Goal: Browse casually: Explore the website without a specific task or goal

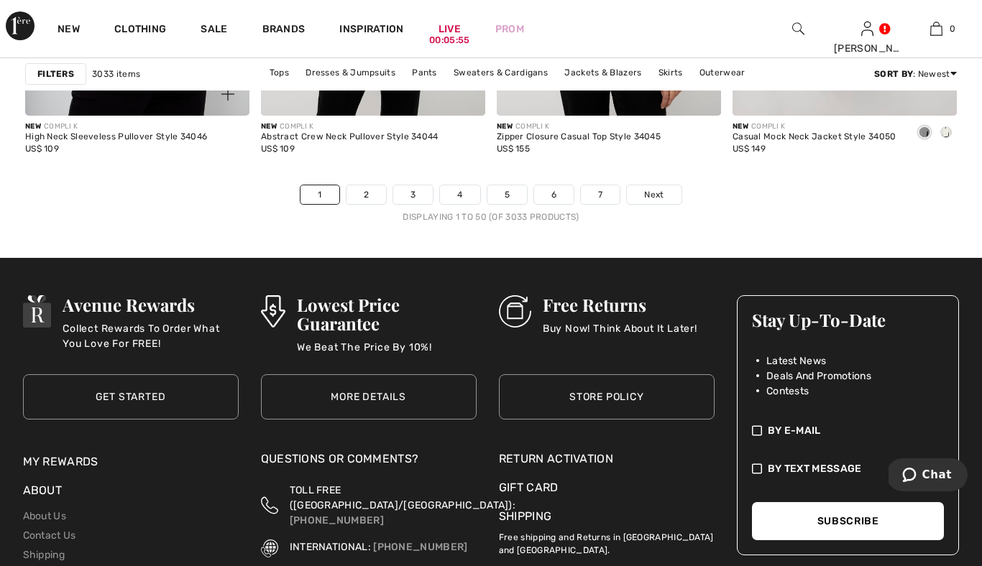
scroll to position [6325, 0]
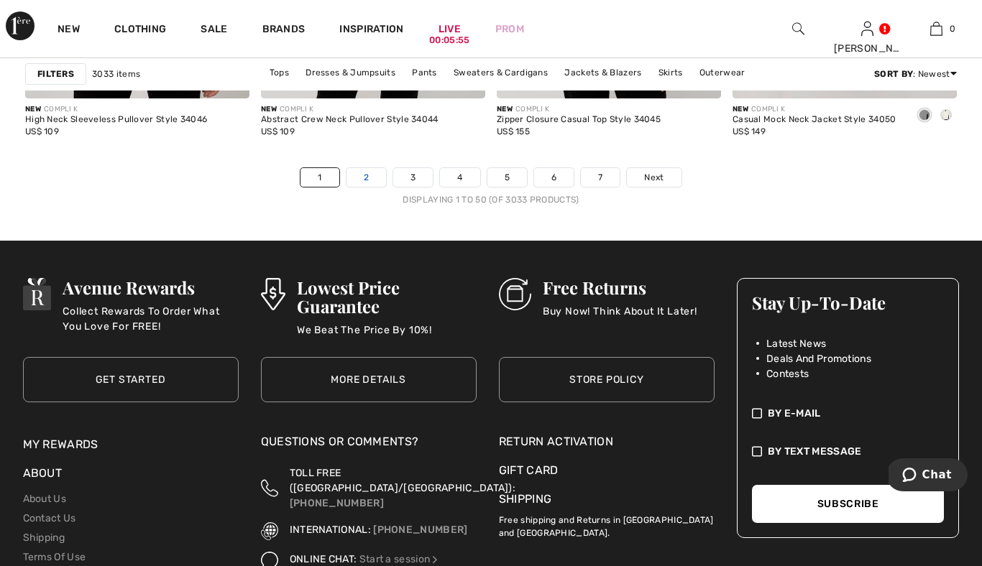
click at [363, 178] on link "2" at bounding box center [366, 177] width 40 height 19
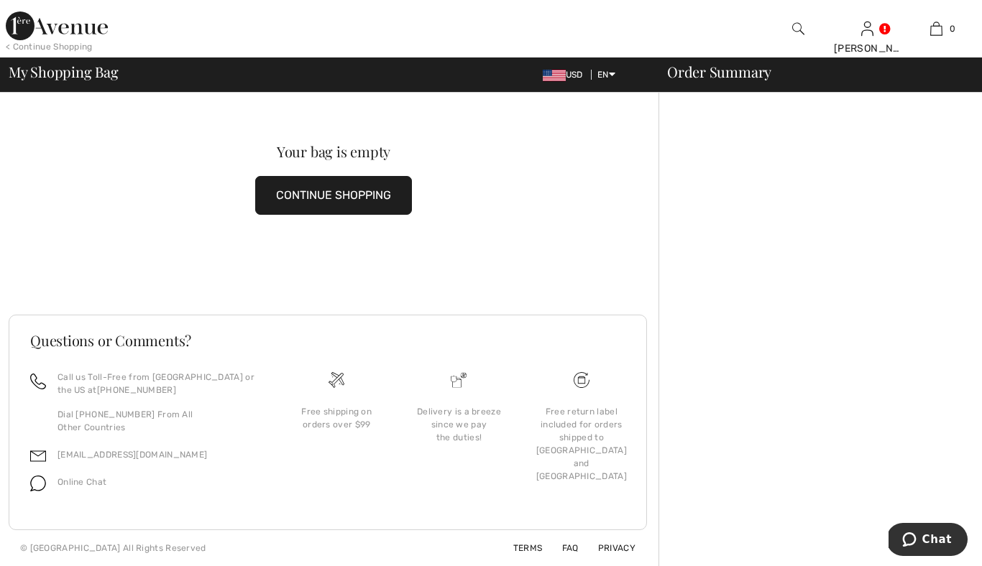
click at [376, 195] on button "CONTINUE SHOPPING" at bounding box center [333, 195] width 157 height 39
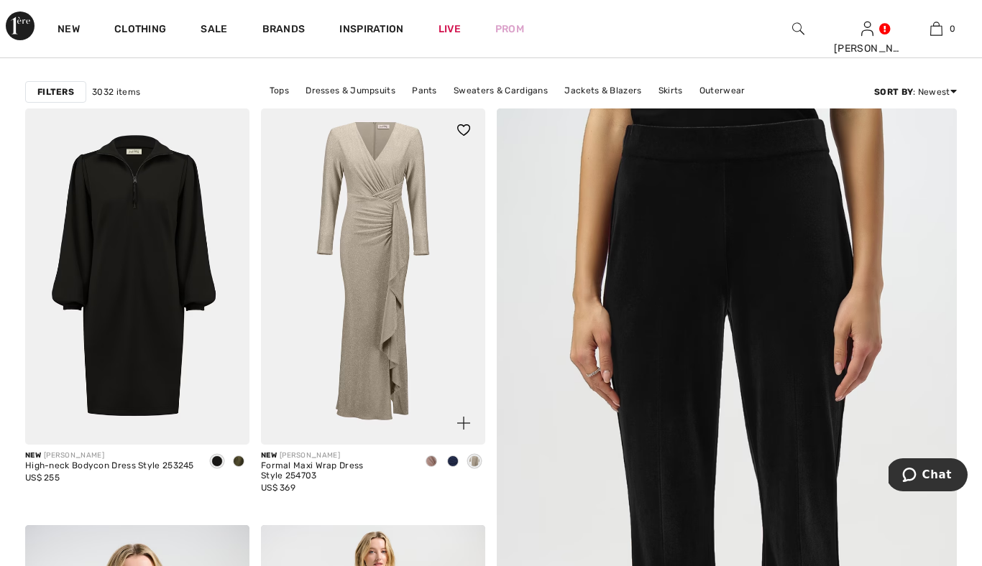
scroll to position [83, 0]
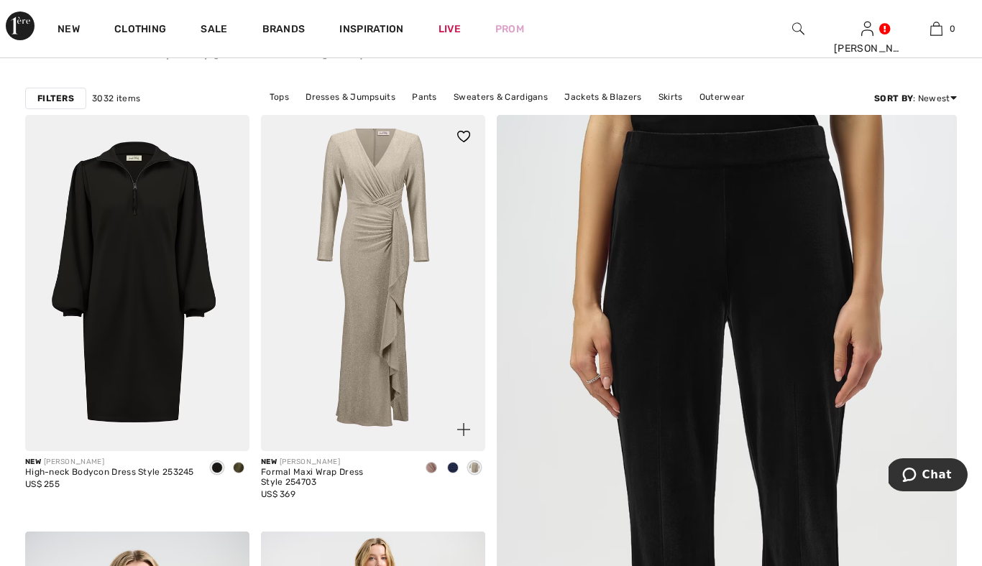
click at [363, 305] on img at bounding box center [373, 283] width 224 height 336
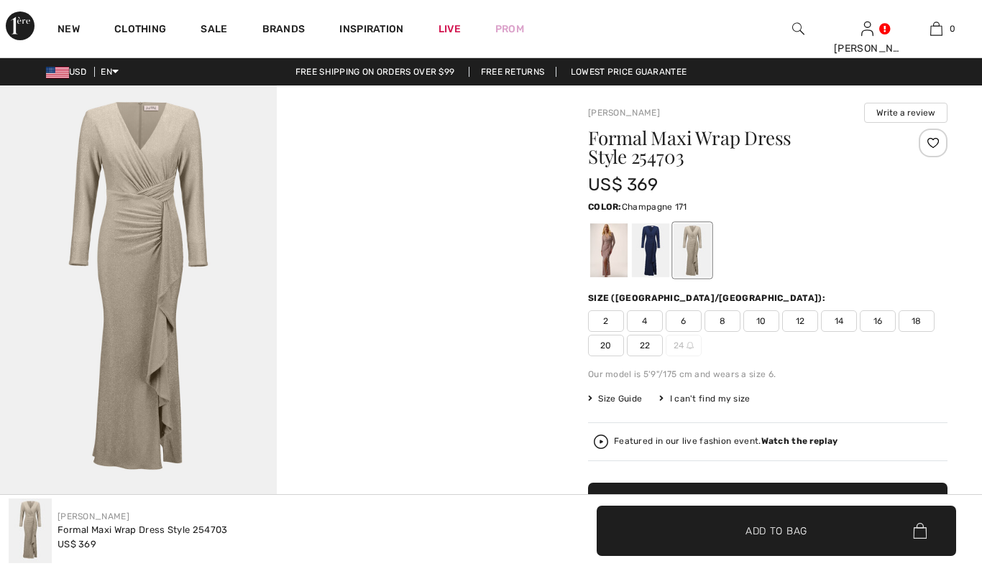
checkbox input "true"
click at [653, 255] on div at bounding box center [650, 251] width 37 height 54
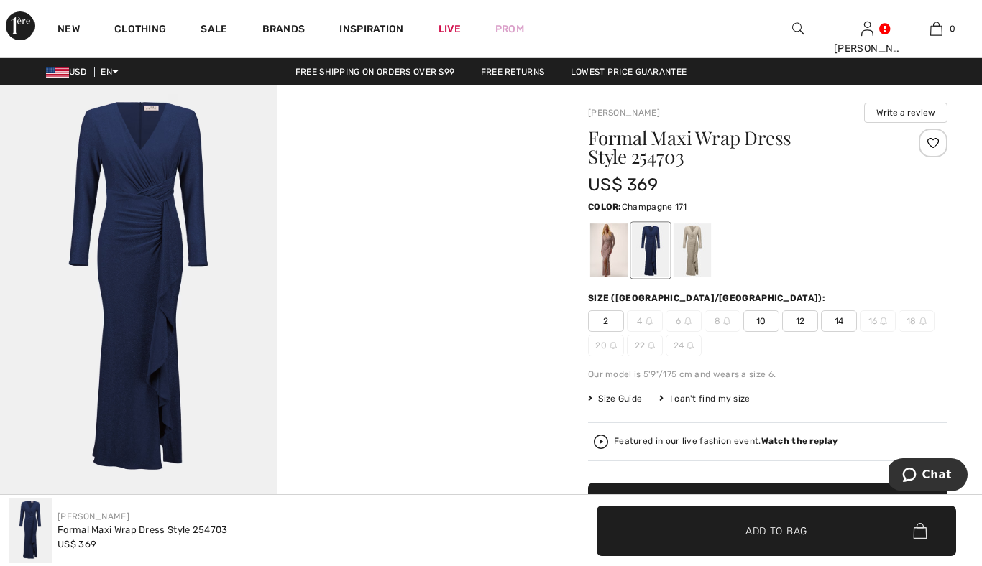
click at [690, 254] on div at bounding box center [691, 251] width 37 height 54
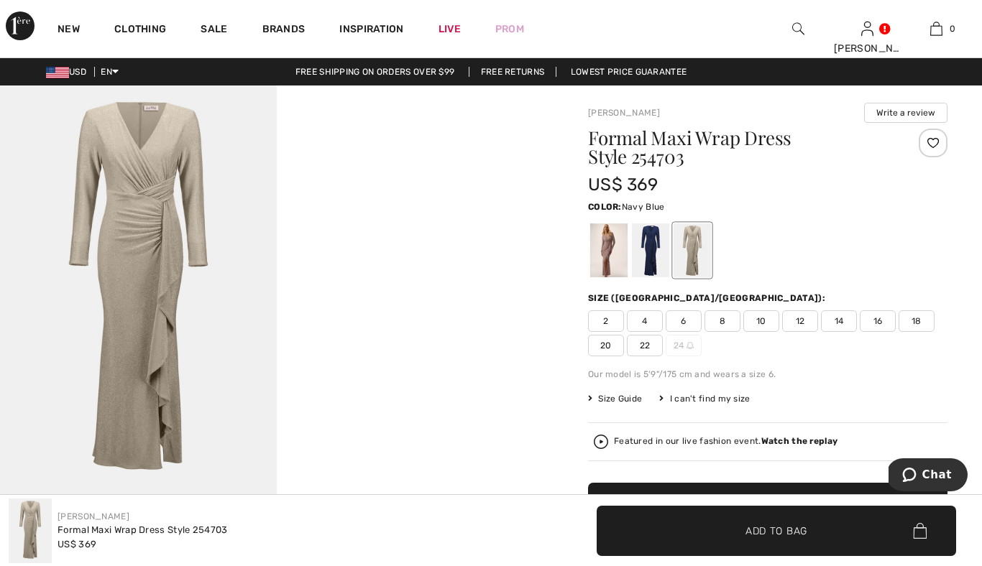
click at [653, 254] on div at bounding box center [650, 251] width 37 height 54
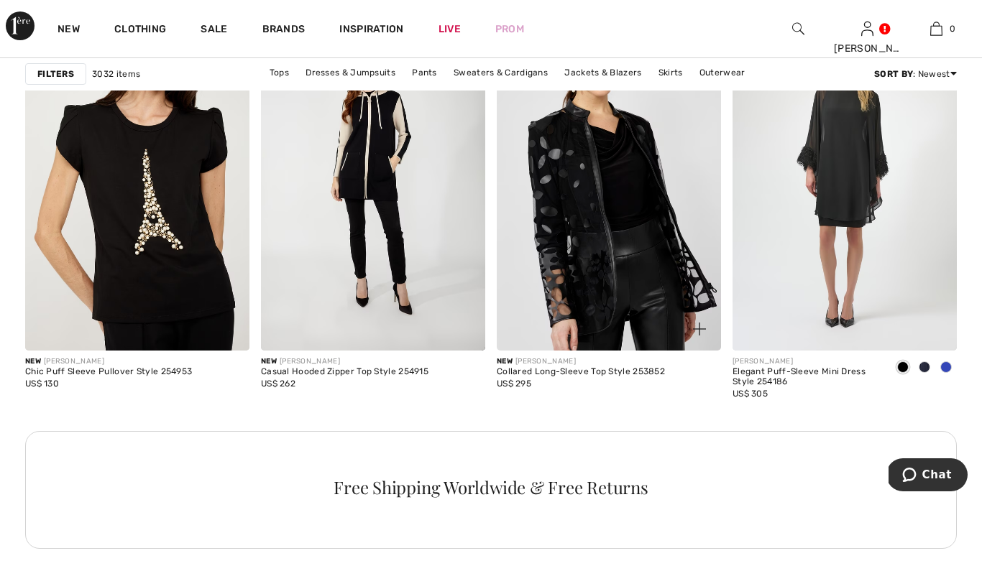
scroll to position [4671, 0]
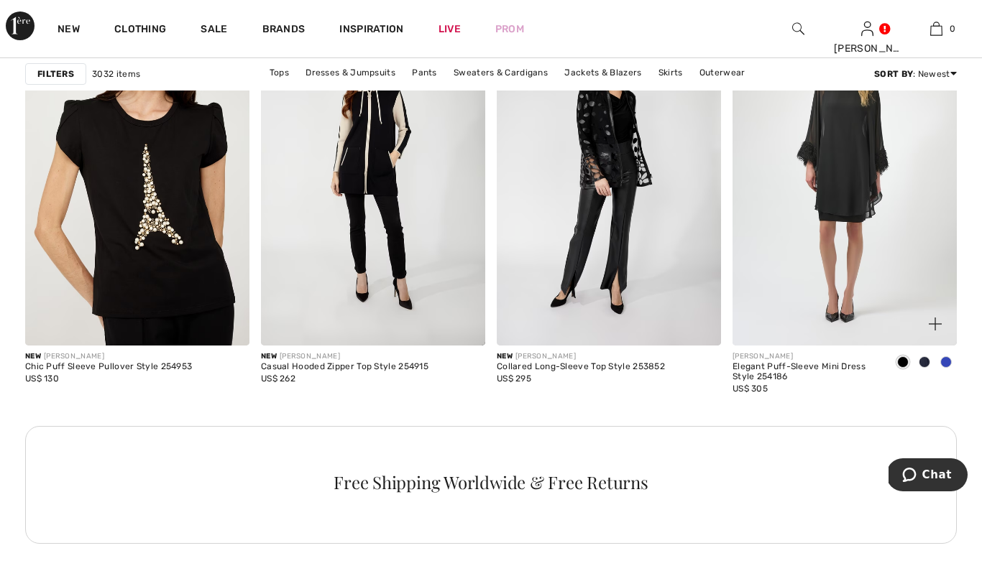
click at [950, 362] on span at bounding box center [945, 361] width 11 height 11
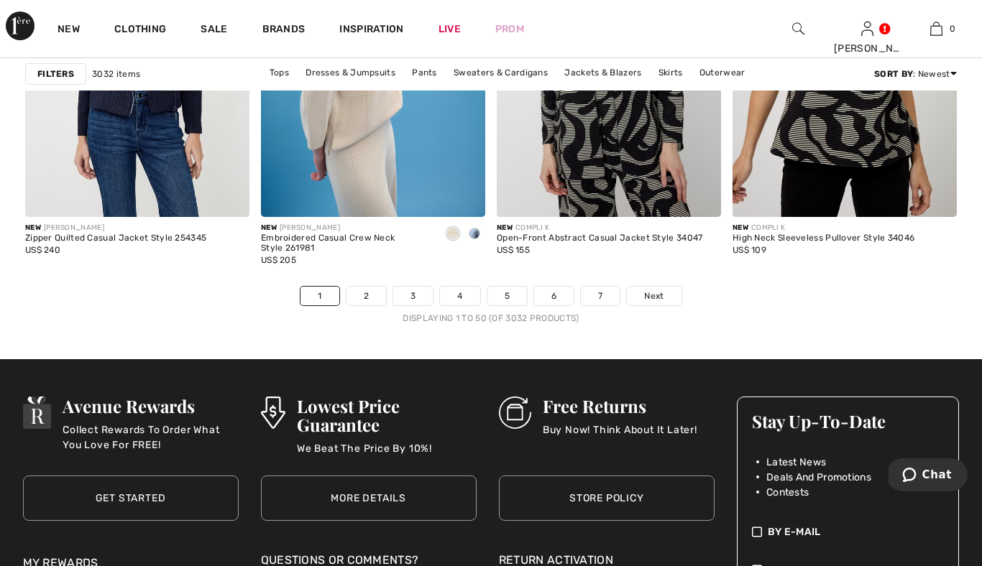
scroll to position [6222, 0]
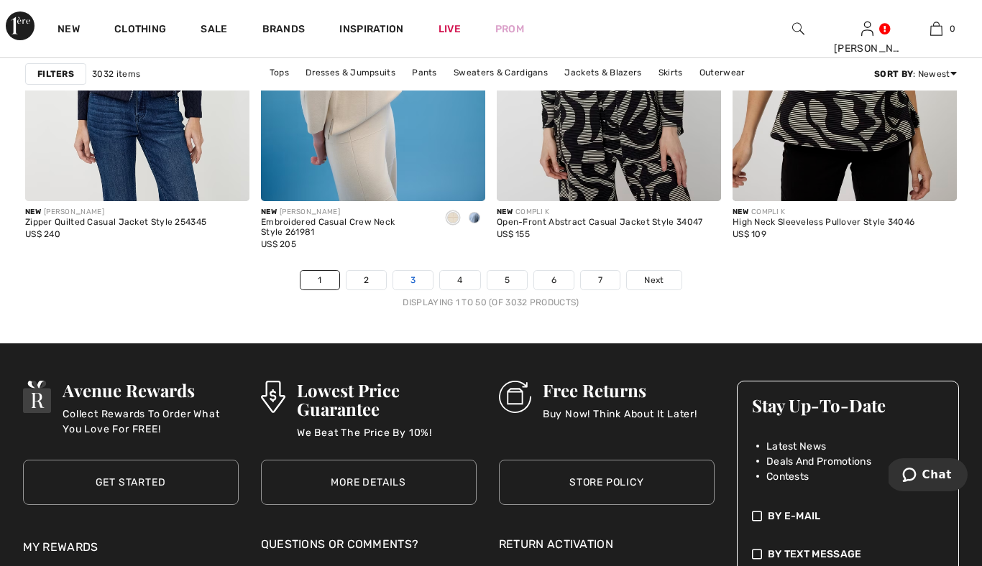
click at [415, 280] on link "3" at bounding box center [413, 280] width 40 height 19
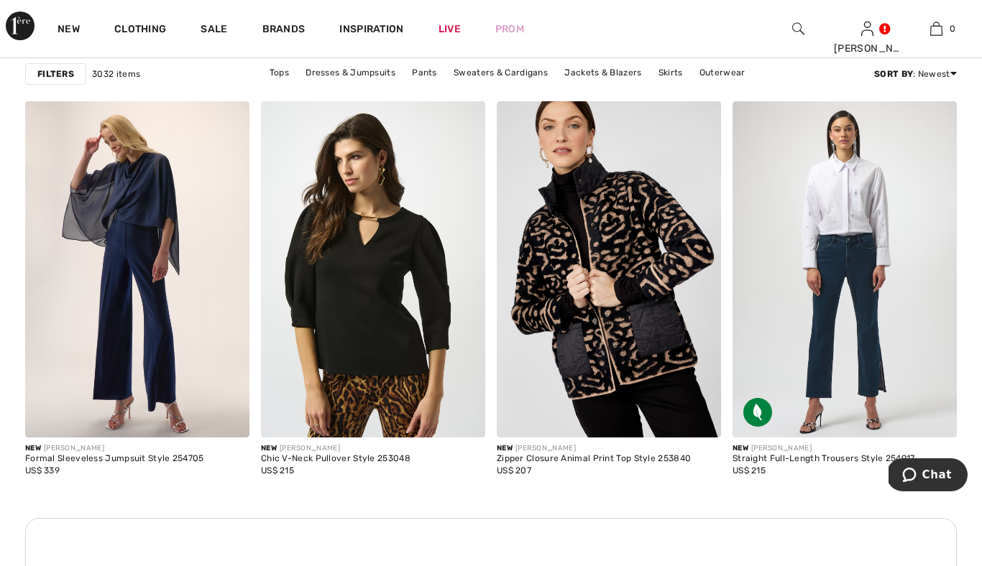
scroll to position [2766, 0]
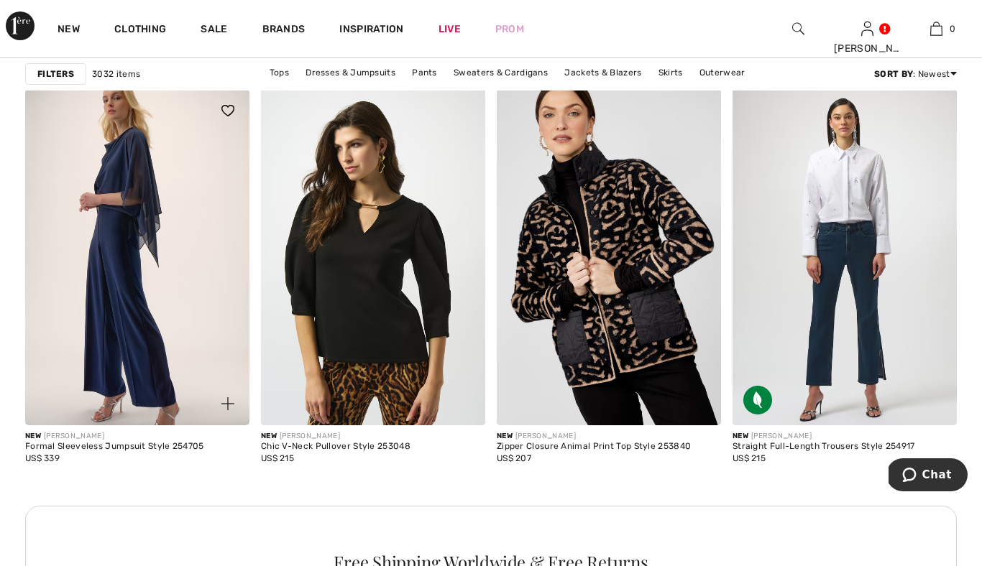
click at [148, 259] on img at bounding box center [137, 257] width 224 height 336
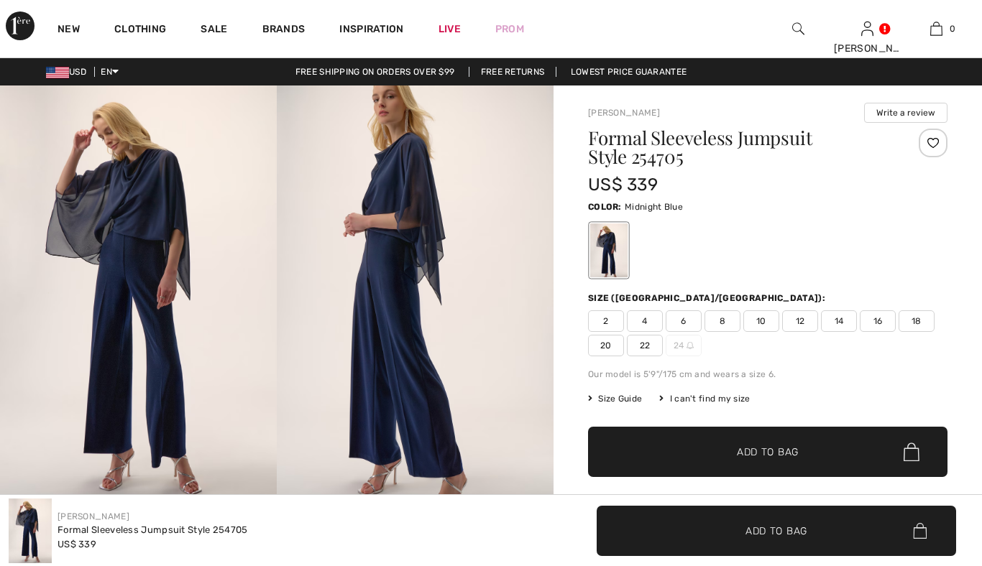
checkbox input "true"
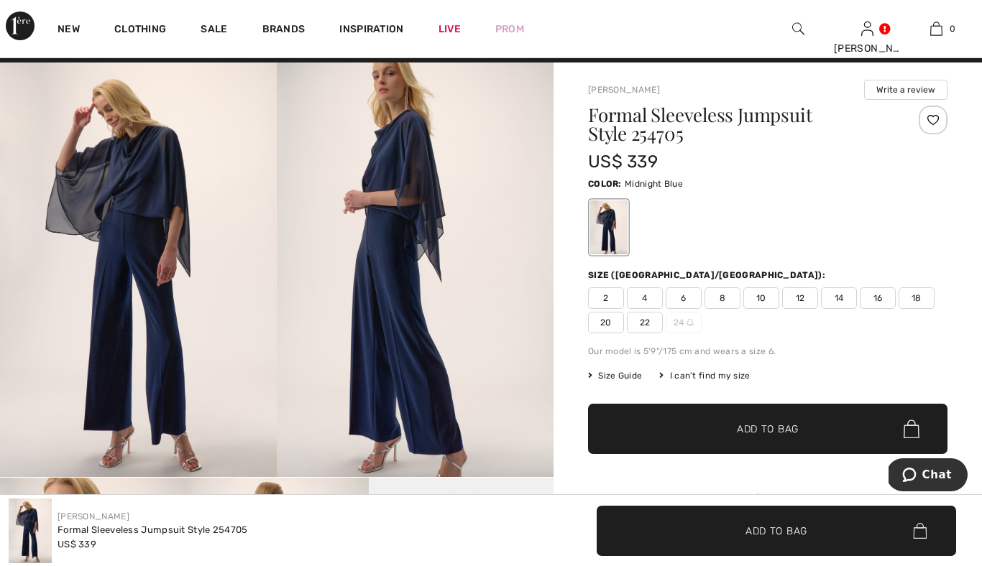
scroll to position [21, 0]
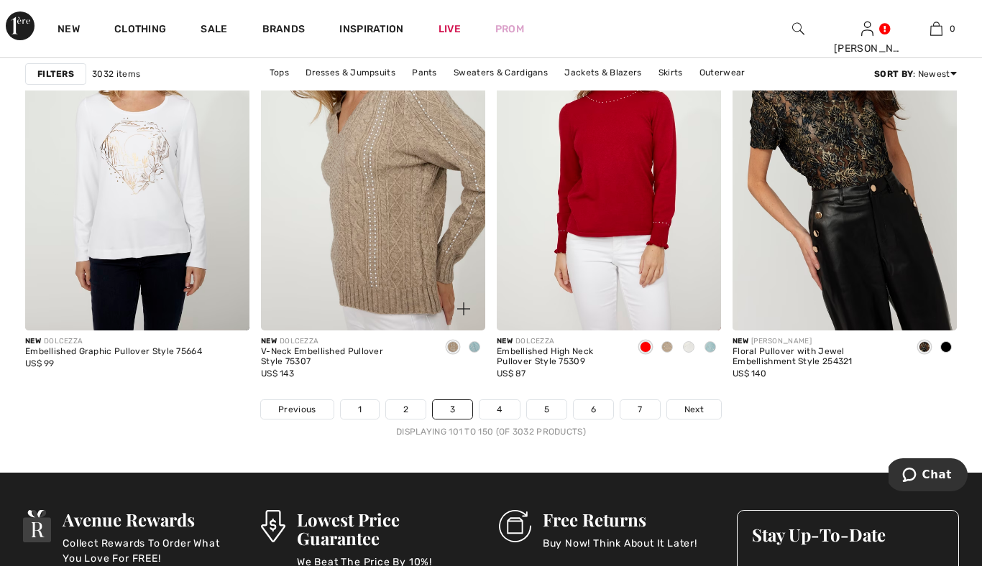
scroll to position [6131, 0]
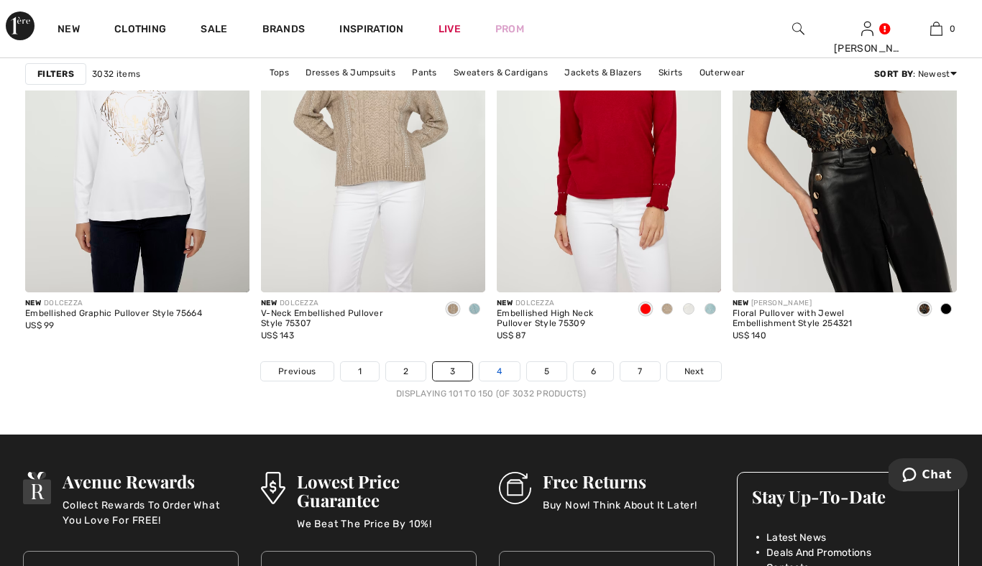
click at [505, 368] on link "4" at bounding box center [499, 371] width 40 height 19
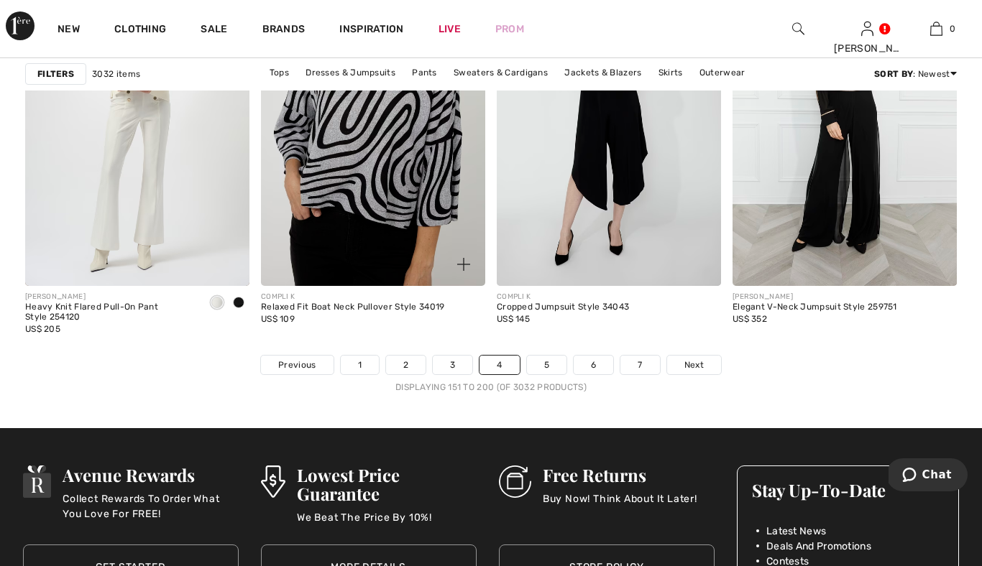
scroll to position [6143, 0]
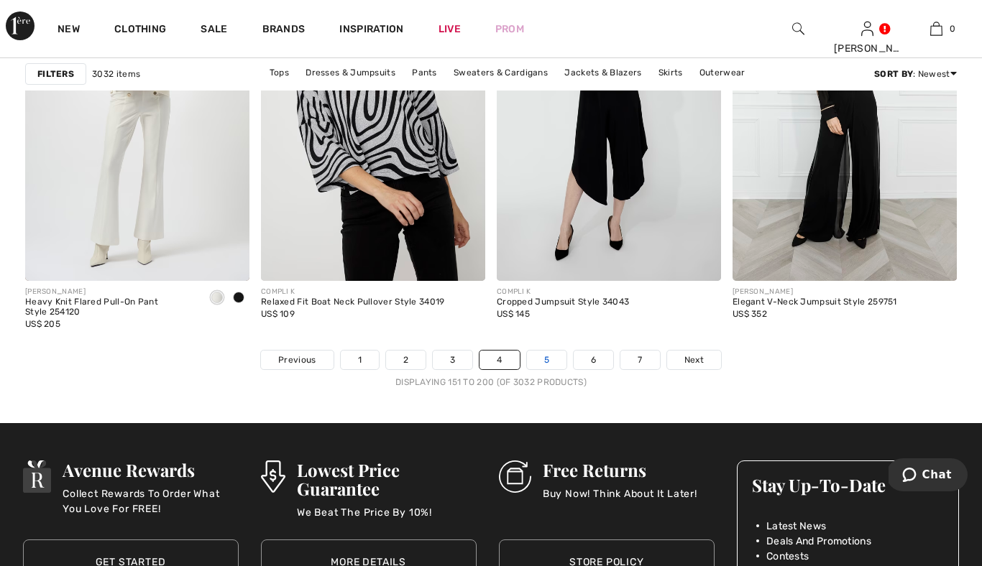
click at [542, 360] on link "5" at bounding box center [547, 360] width 40 height 19
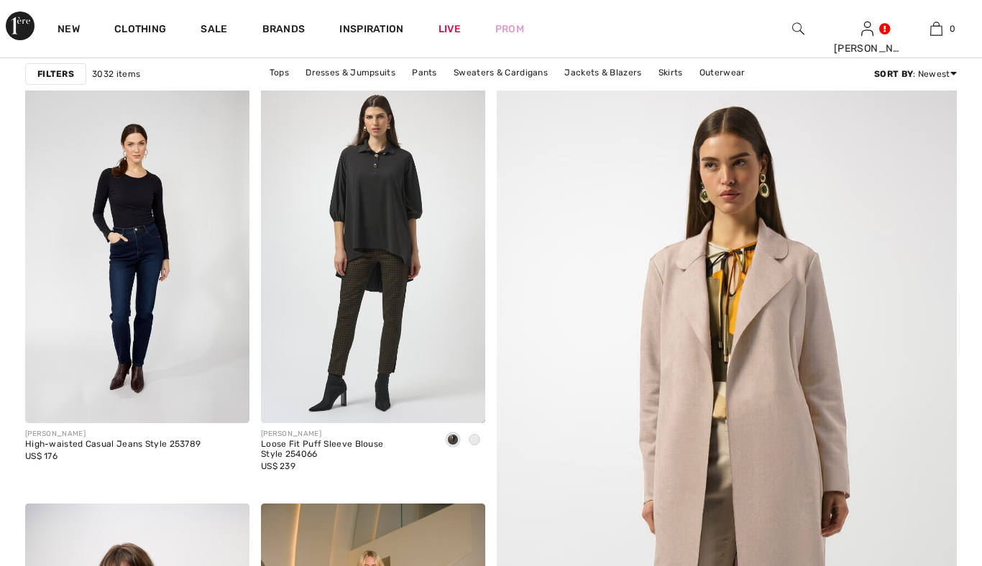
checkbox input "true"
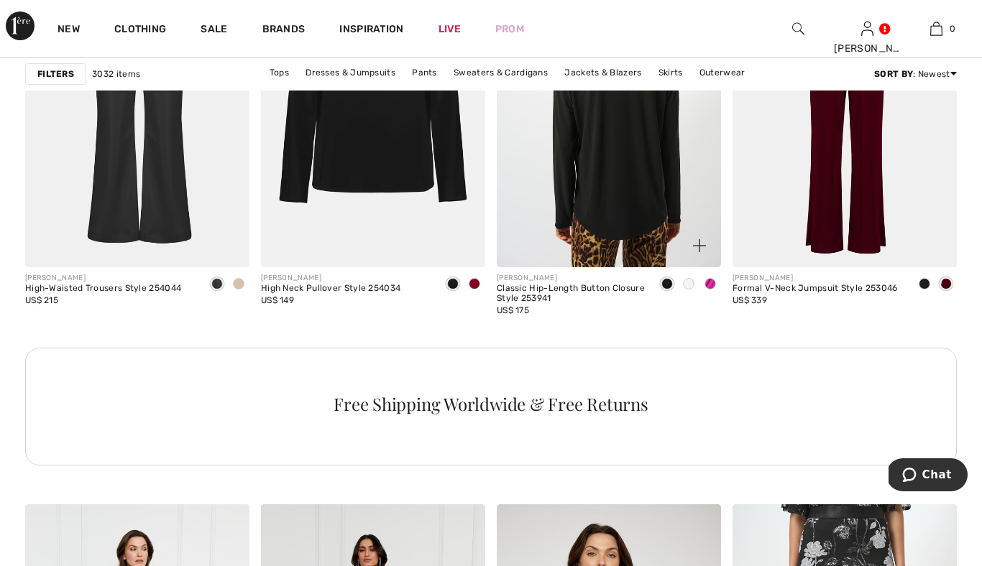
scroll to position [1519, 0]
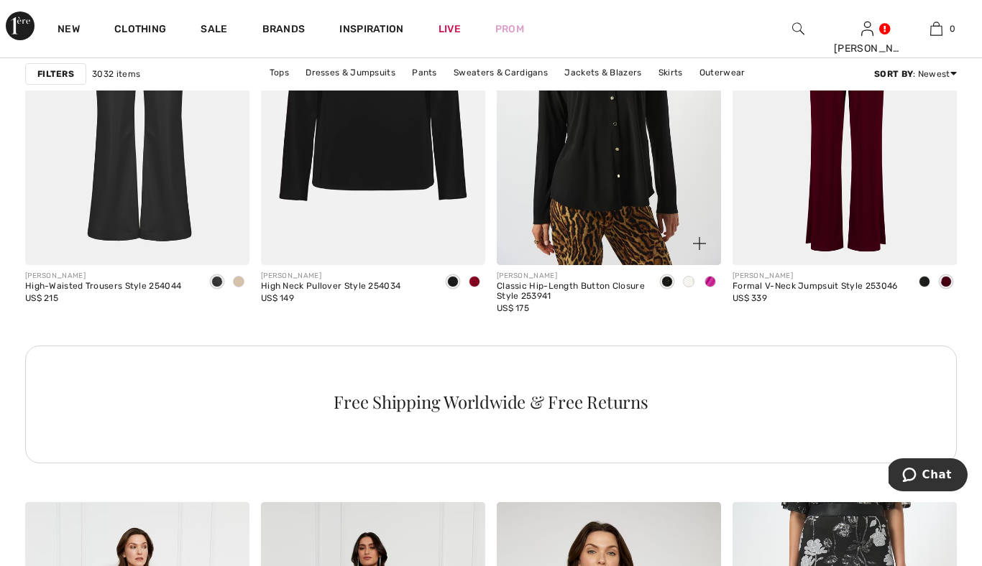
click at [711, 280] on span at bounding box center [709, 281] width 11 height 11
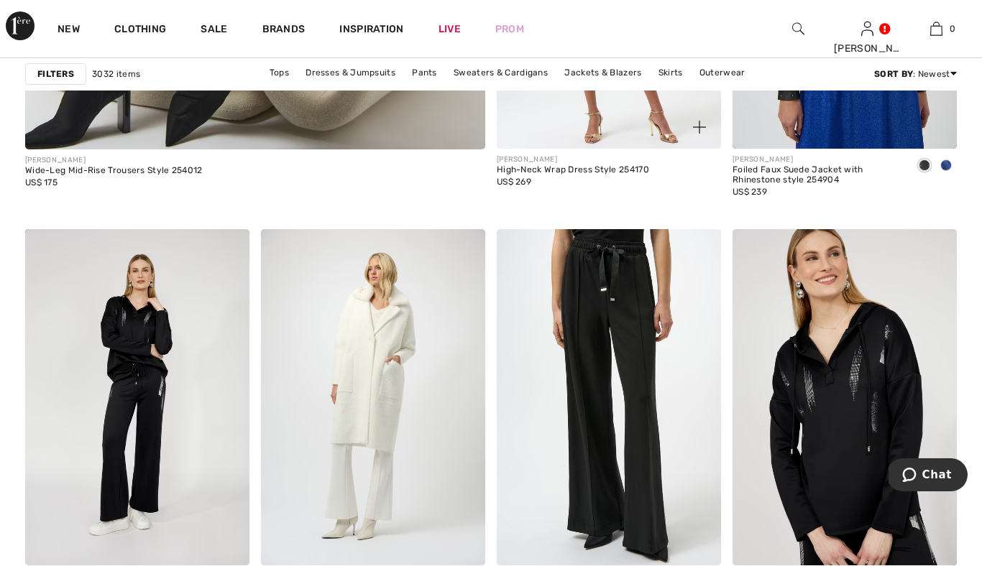
scroll to position [4035, 0]
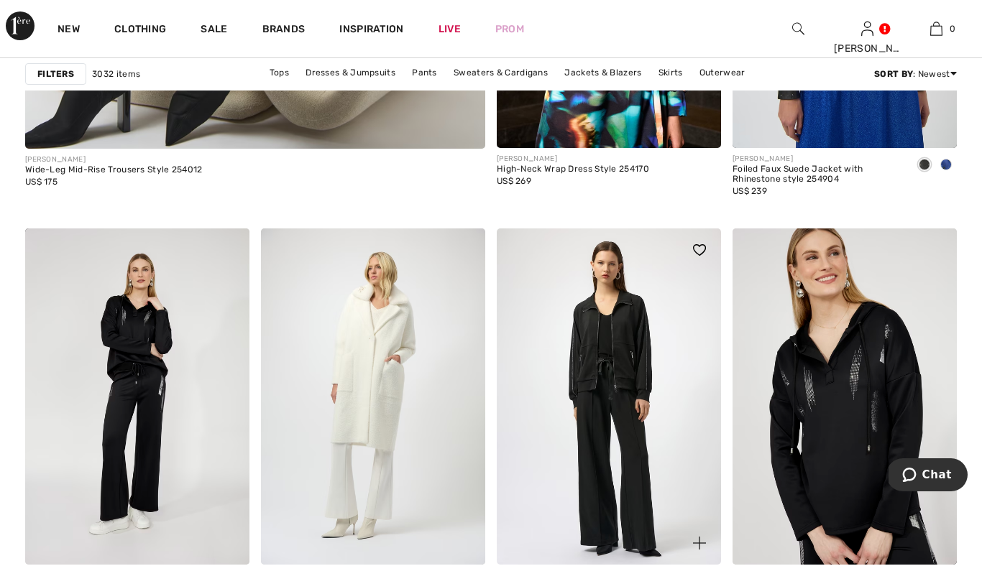
click at [633, 388] on img at bounding box center [609, 397] width 224 height 336
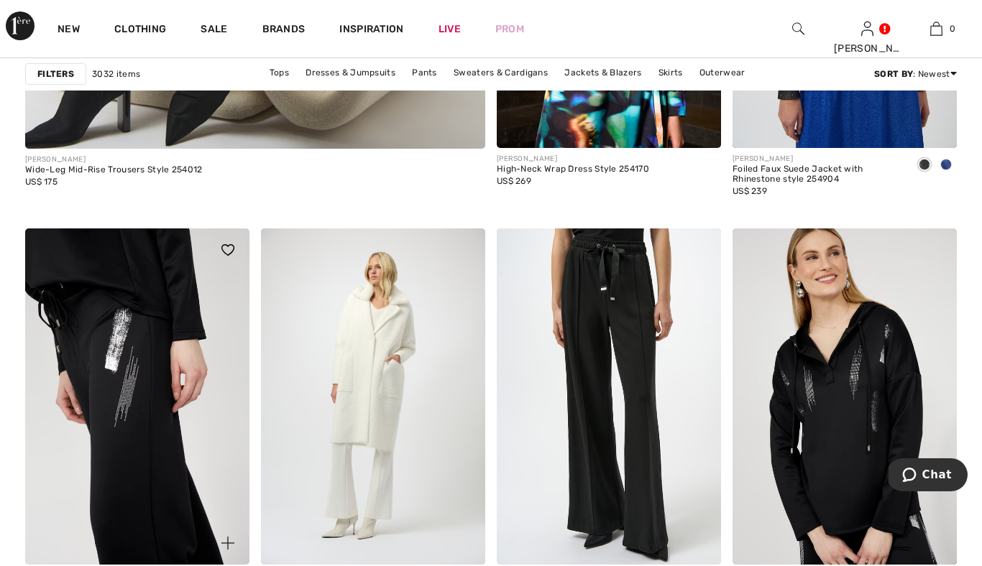
click at [150, 359] on img at bounding box center [137, 397] width 224 height 336
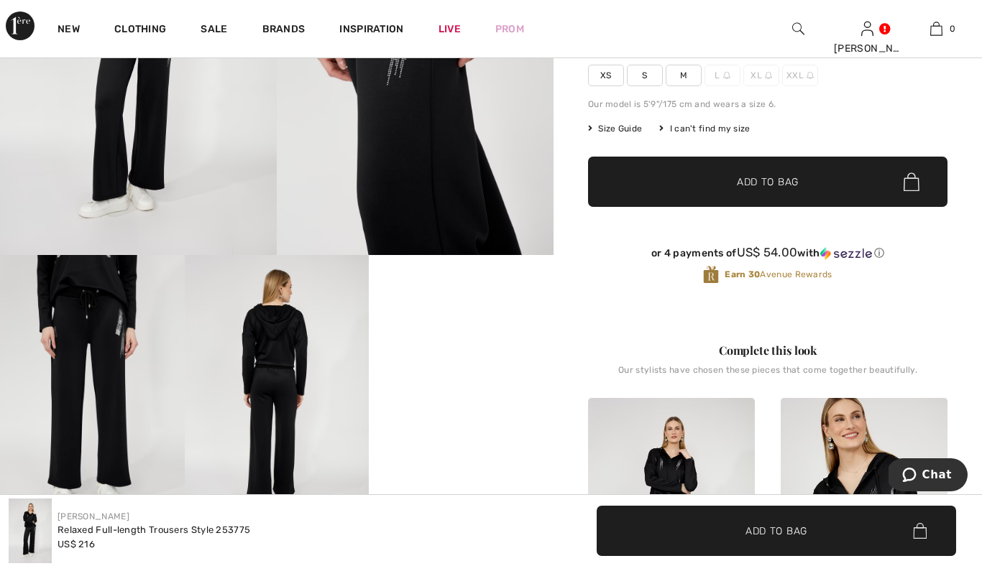
scroll to position [241, 0]
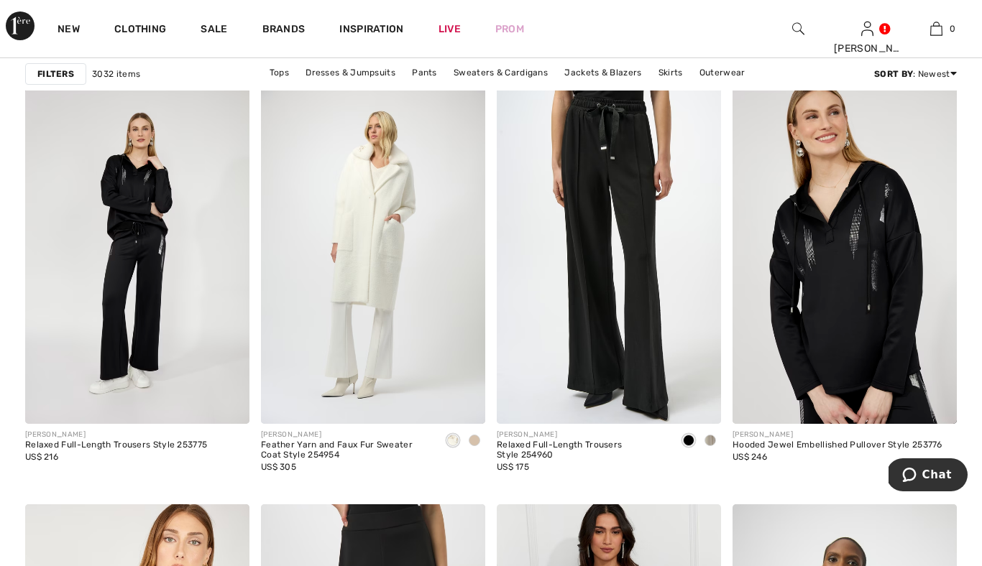
scroll to position [4176, 0]
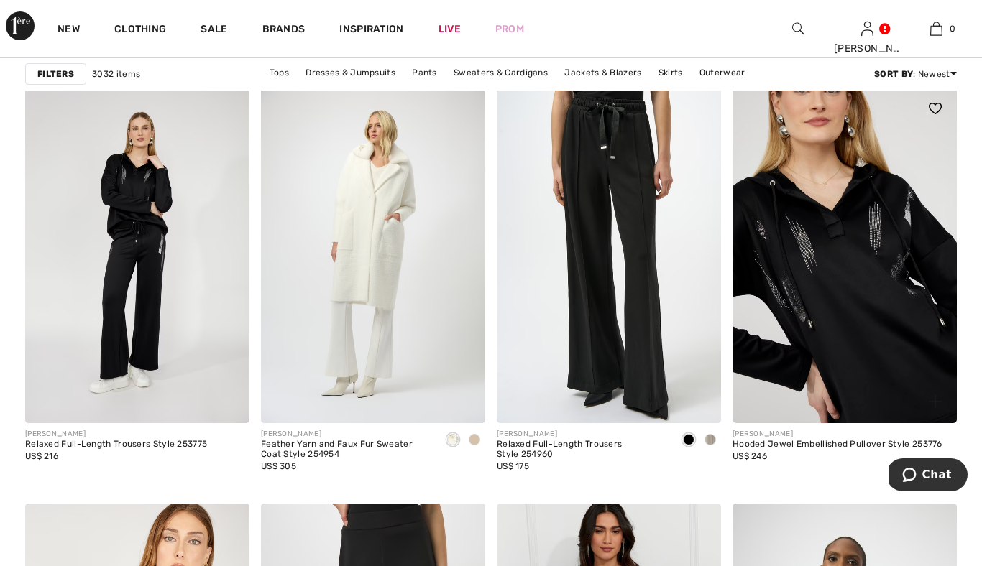
click at [812, 235] on img at bounding box center [844, 255] width 224 height 336
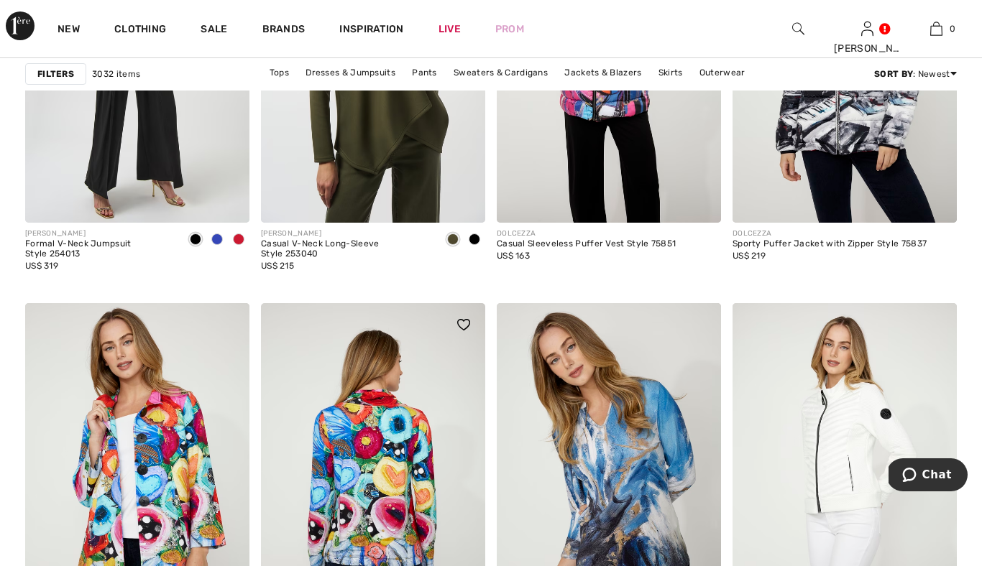
scroll to position [5785, 0]
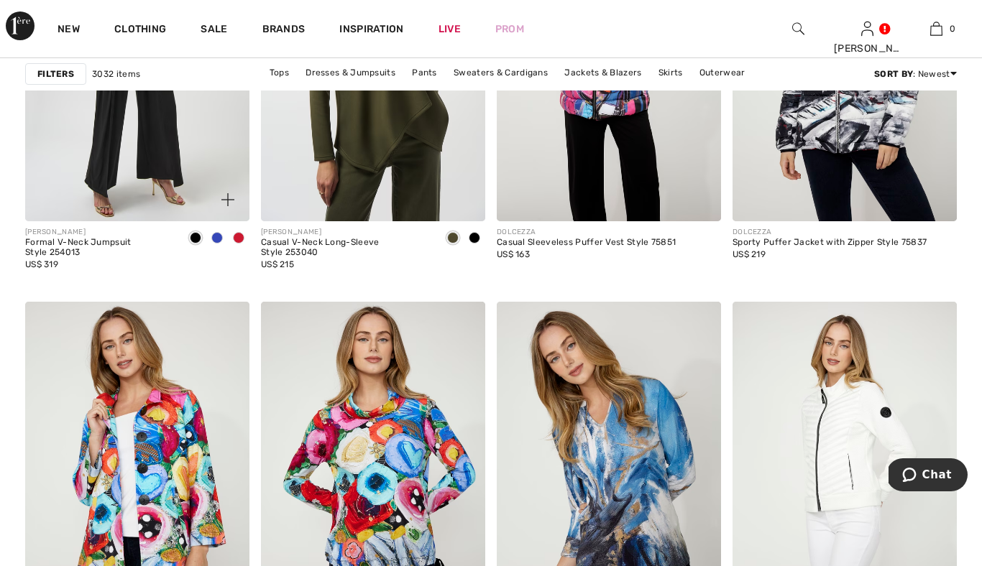
click at [236, 237] on span at bounding box center [238, 237] width 11 height 11
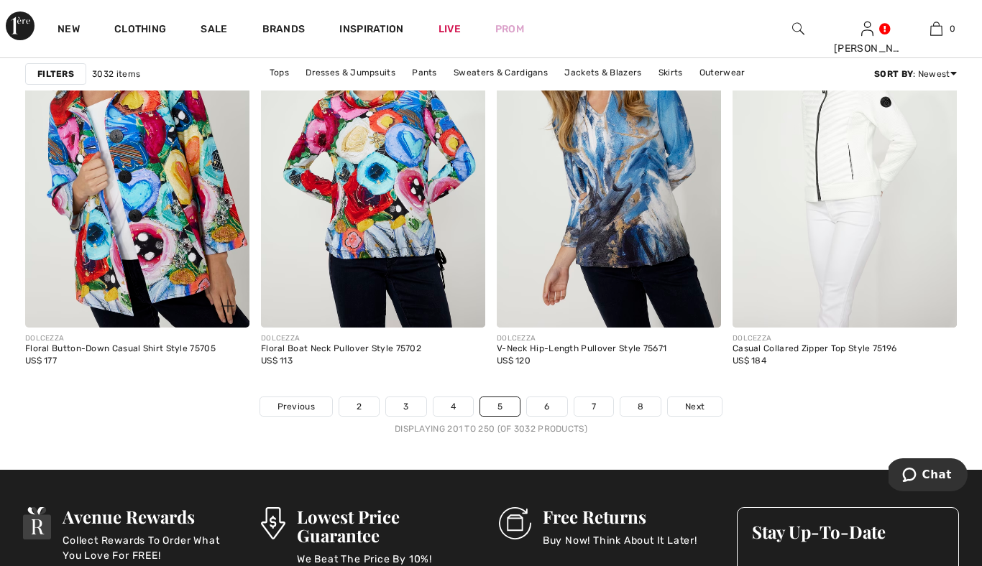
scroll to position [6098, 0]
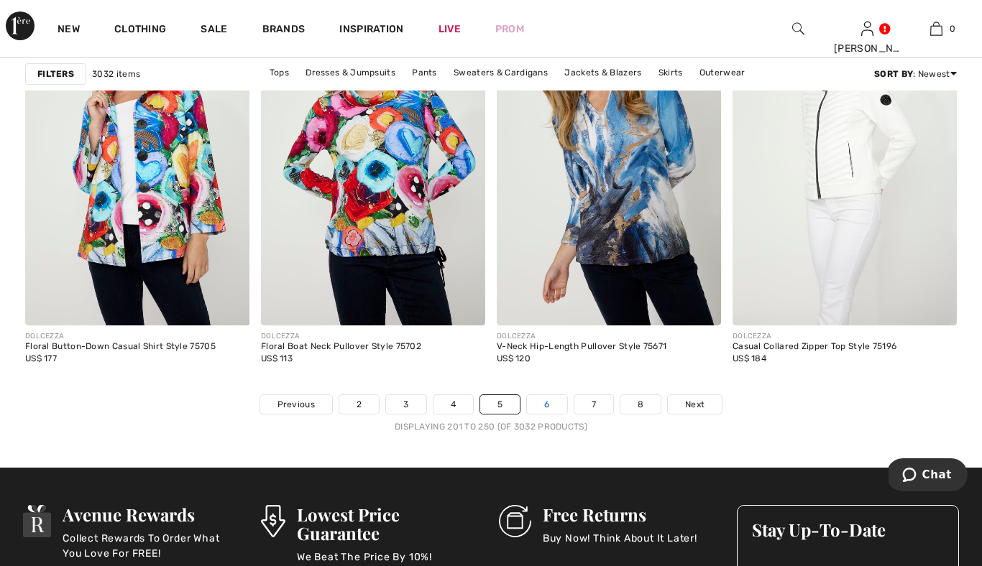
click at [543, 400] on link "6" at bounding box center [547, 404] width 40 height 19
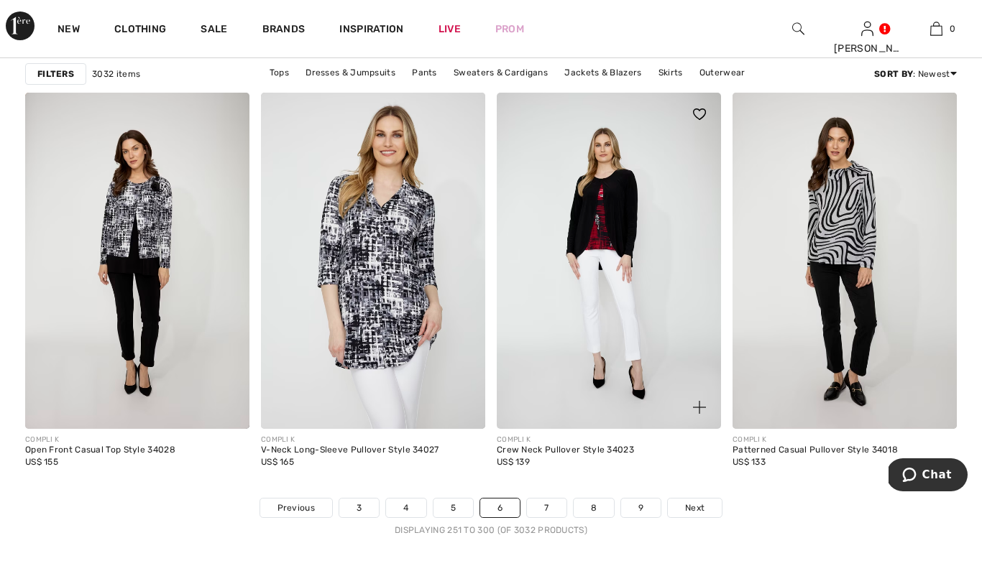
scroll to position [5995, 0]
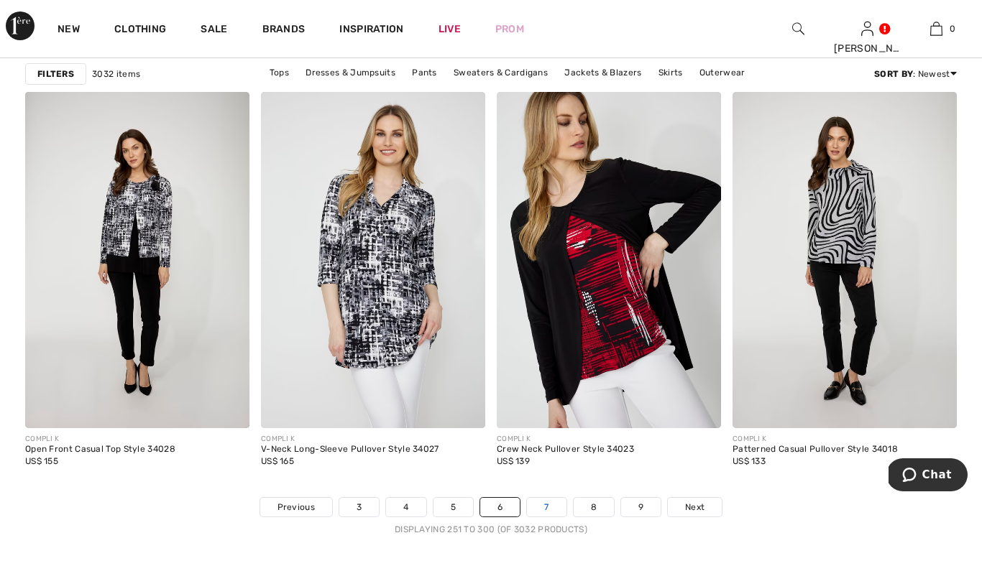
click at [550, 516] on link "7" at bounding box center [546, 507] width 39 height 19
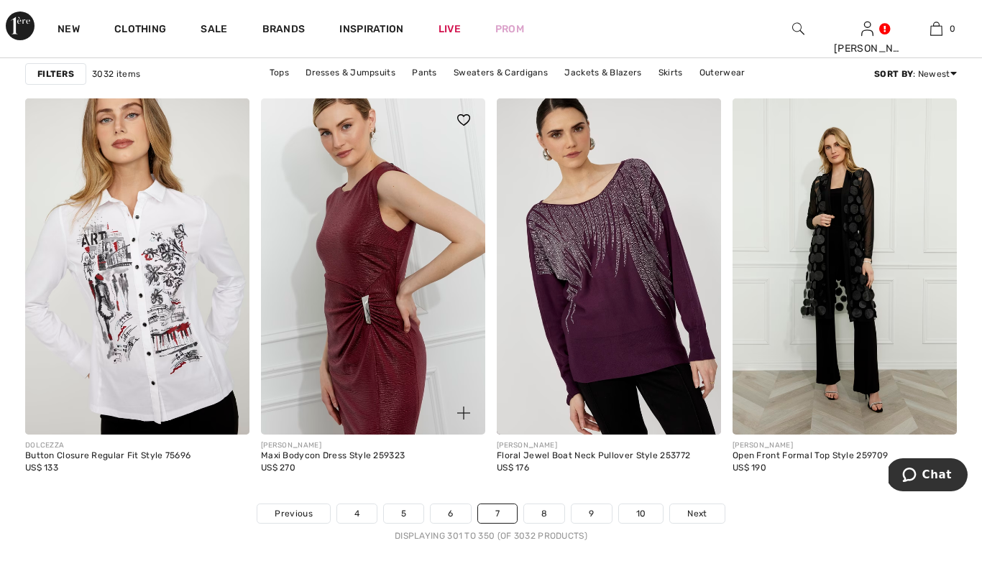
scroll to position [5988, 0]
